Goal: Task Accomplishment & Management: Use online tool/utility

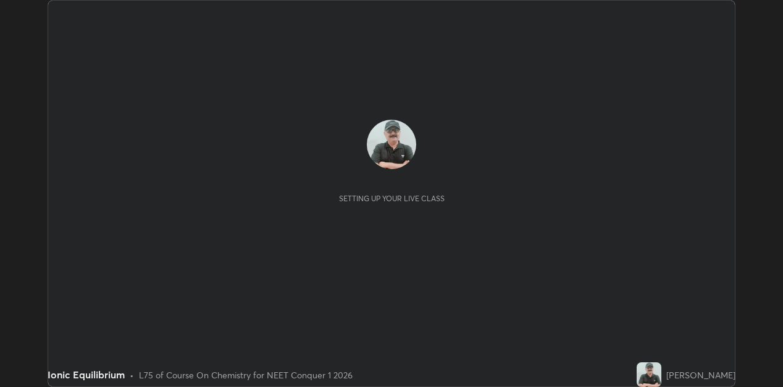
scroll to position [387, 783]
click at [627, 192] on div "Setting up your live class" at bounding box center [392, 161] width 668 height 83
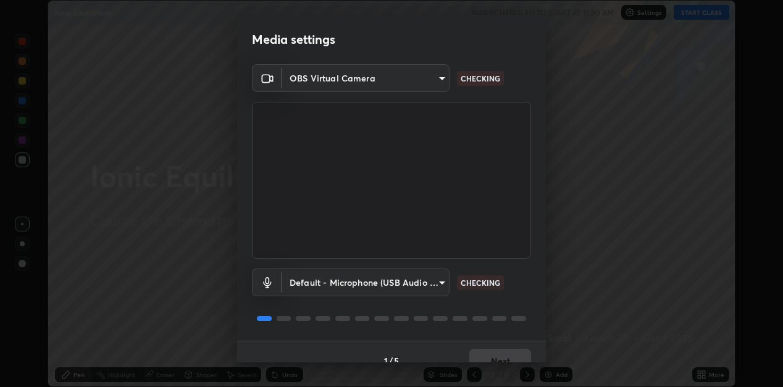
scroll to position [18, 0]
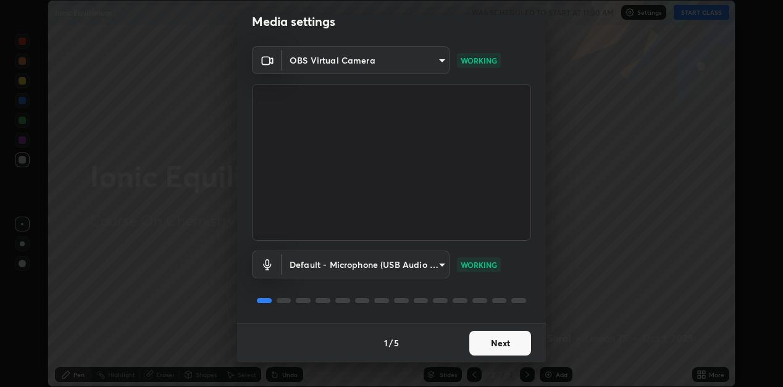
click at [477, 338] on button "Next" at bounding box center [501, 343] width 62 height 25
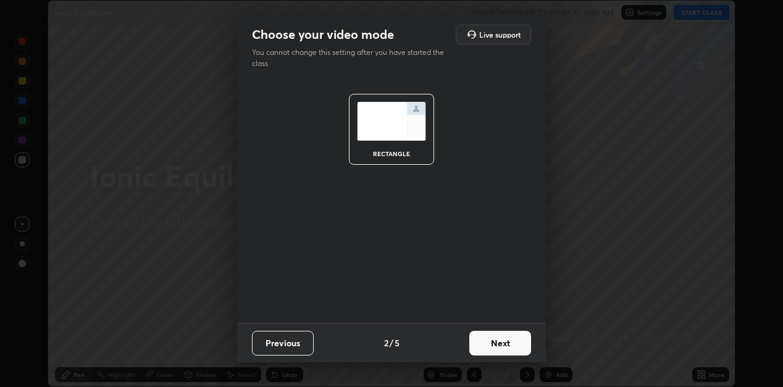
scroll to position [0, 0]
click at [477, 337] on button "Next" at bounding box center [501, 343] width 62 height 25
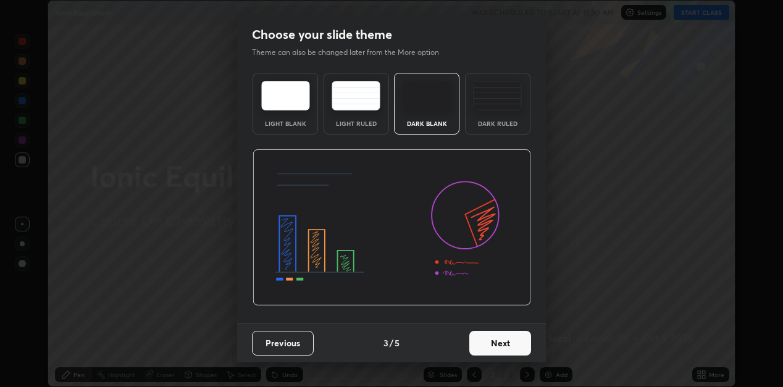
click at [478, 337] on button "Next" at bounding box center [501, 343] width 62 height 25
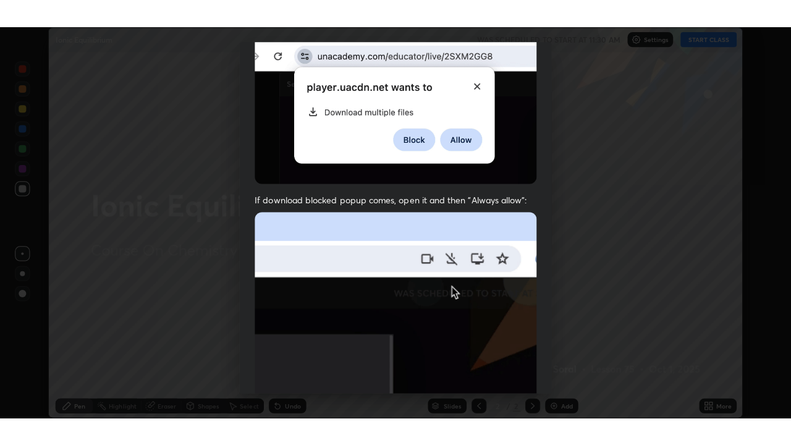
scroll to position [270, 0]
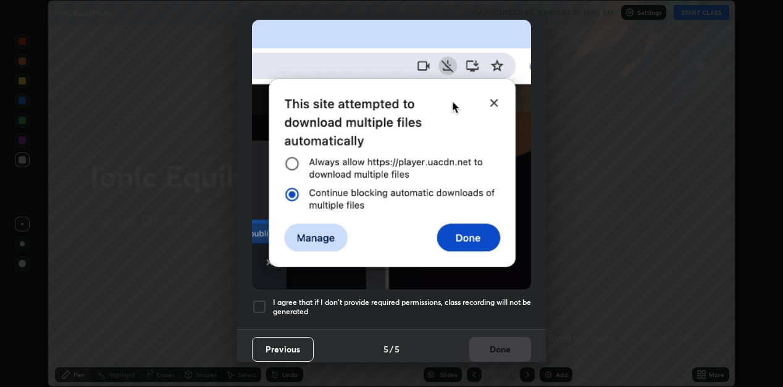
click at [264, 300] on div at bounding box center [259, 307] width 15 height 15
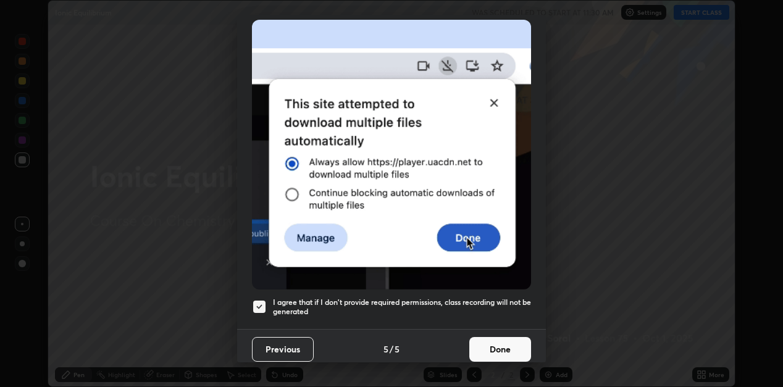
click at [478, 341] on button "Done" at bounding box center [501, 349] width 62 height 25
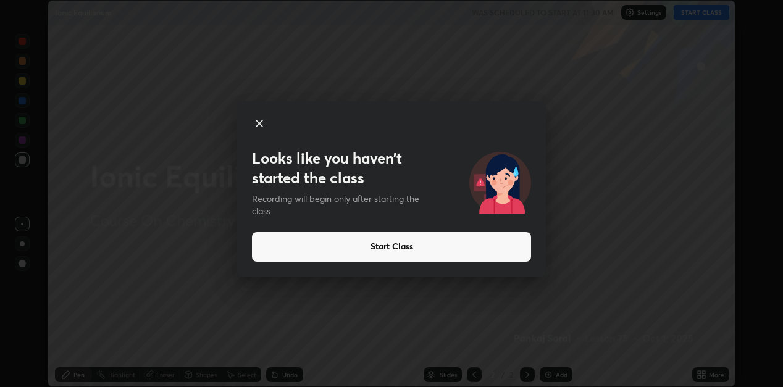
click at [487, 241] on button "Start Class" at bounding box center [391, 247] width 279 height 30
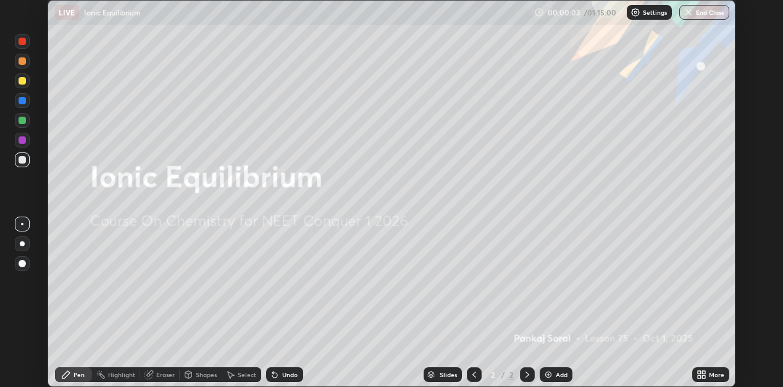
click at [547, 373] on img at bounding box center [549, 375] width 10 height 10
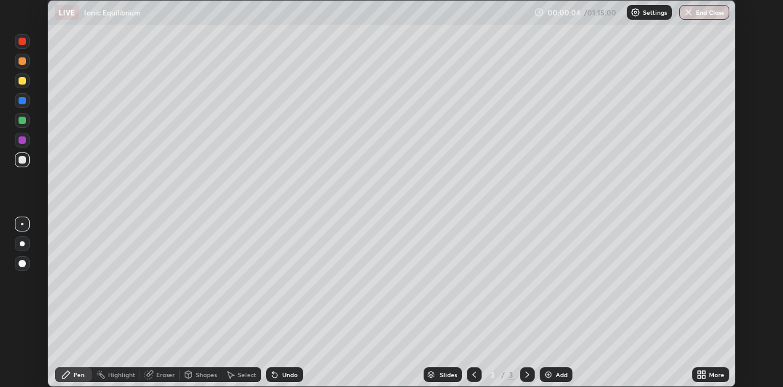
click at [702, 373] on icon at bounding box center [703, 372] width 3 height 3
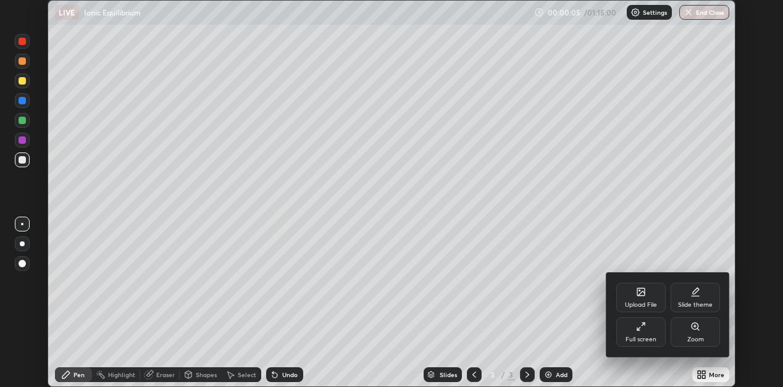
click at [644, 329] on icon at bounding box center [641, 327] width 10 height 10
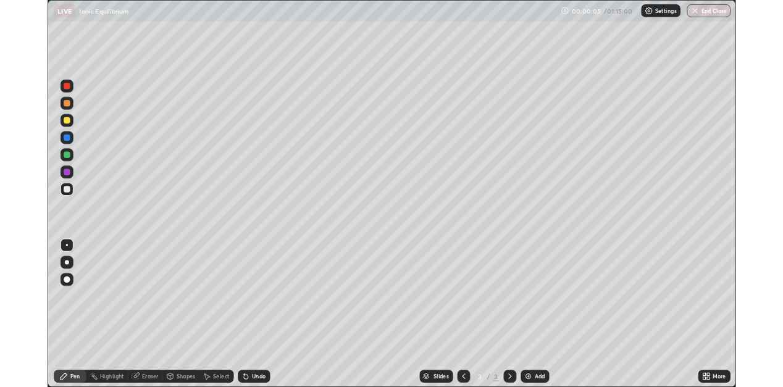
scroll to position [445, 791]
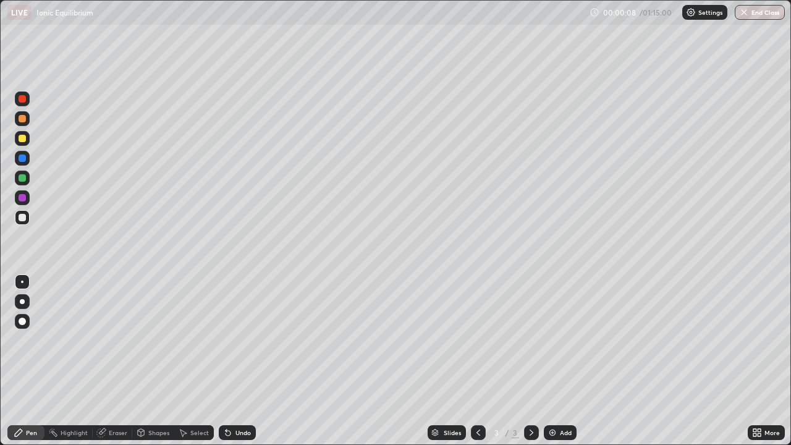
click at [759, 387] on icon at bounding box center [758, 430] width 3 height 3
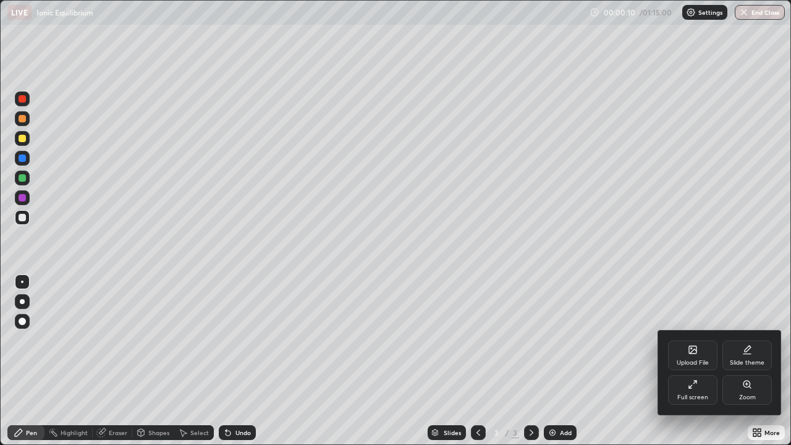
click at [689, 385] on icon at bounding box center [693, 384] width 10 height 10
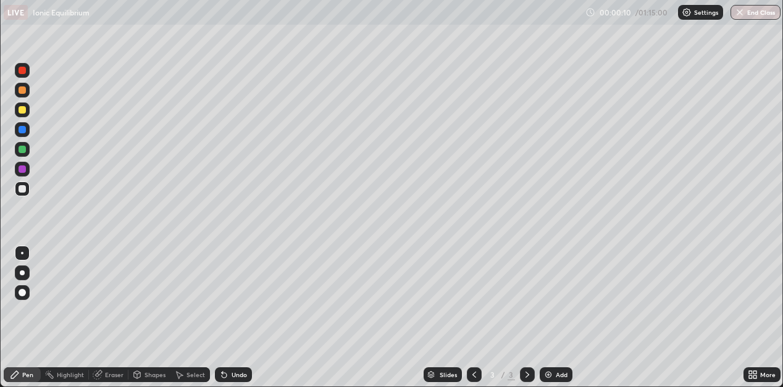
scroll to position [61390, 60994]
